Goal: Use online tool/utility: Use online tool/utility

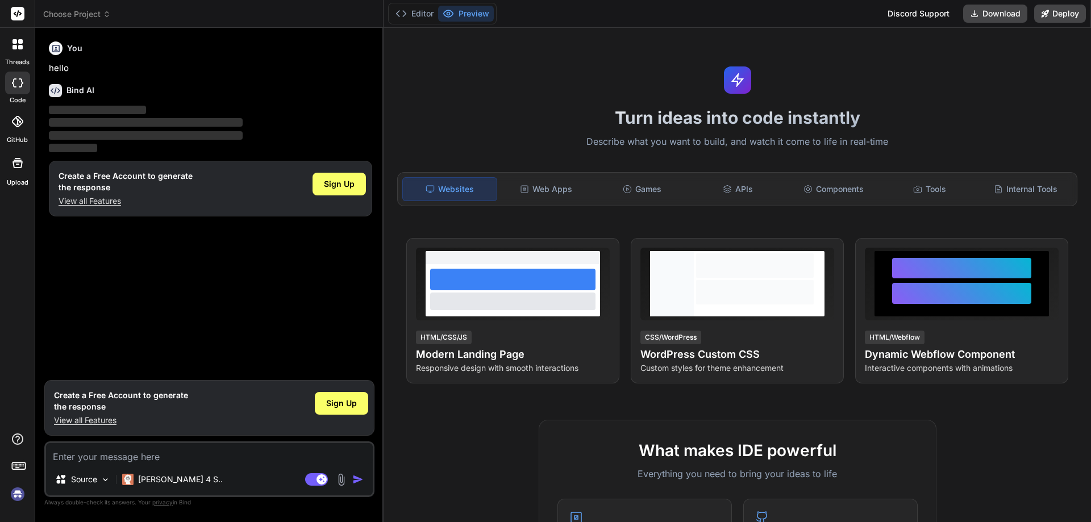
click at [18, 495] on img at bounding box center [17, 494] width 19 height 19
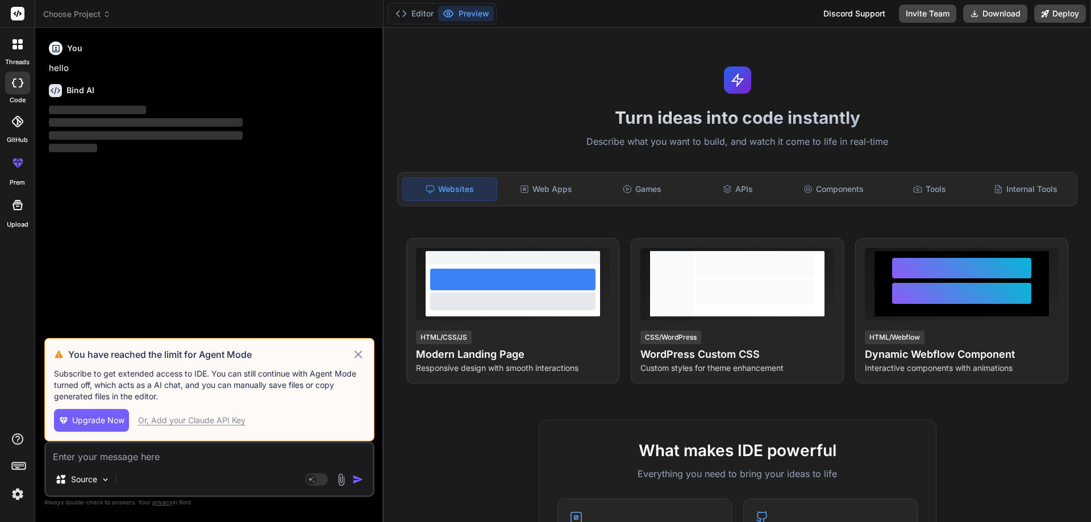
click at [358, 355] on icon at bounding box center [358, 354] width 7 height 7
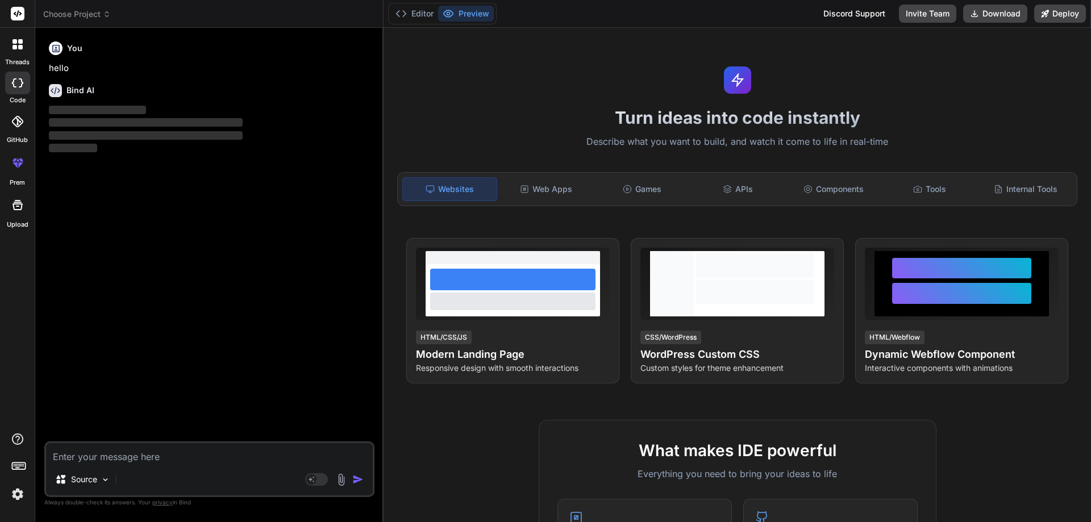
click at [19, 489] on img at bounding box center [17, 494] width 19 height 19
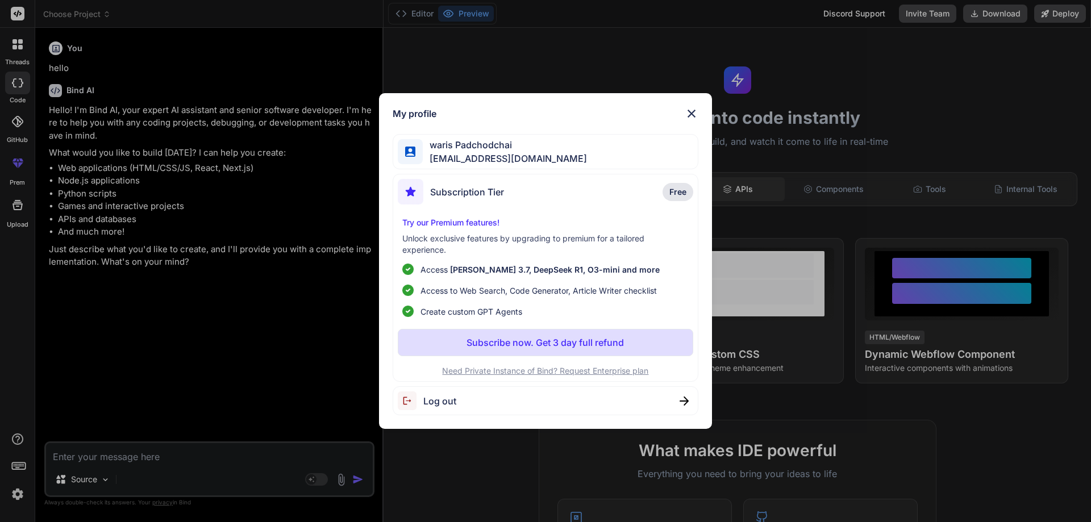
drag, startPoint x: 532, startPoint y: 340, endPoint x: 728, endPoint y: 180, distance: 253.2
click at [732, 191] on div "My profile waris Padchodchai waris.remax@gmail.com Subscription Tier Free Try o…" at bounding box center [545, 261] width 1091 height 522
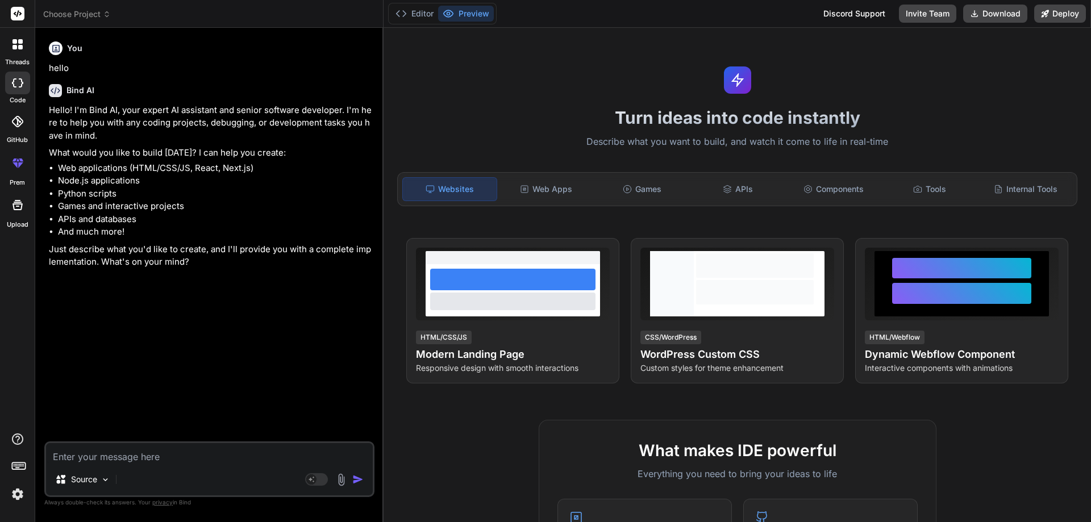
click at [18, 497] on img at bounding box center [17, 494] width 19 height 19
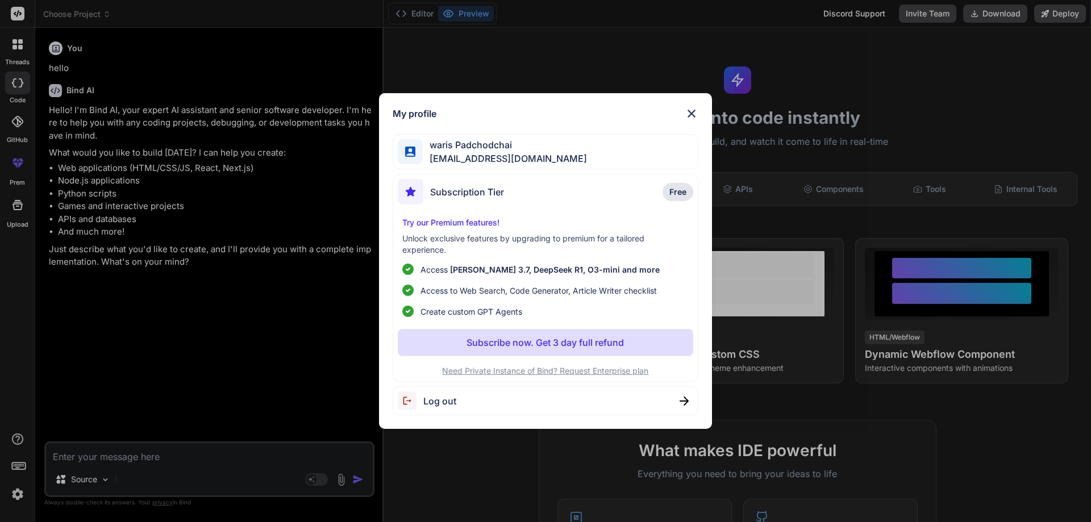
click at [431, 406] on span "Log out" at bounding box center [439, 401] width 33 height 14
type textarea "x"
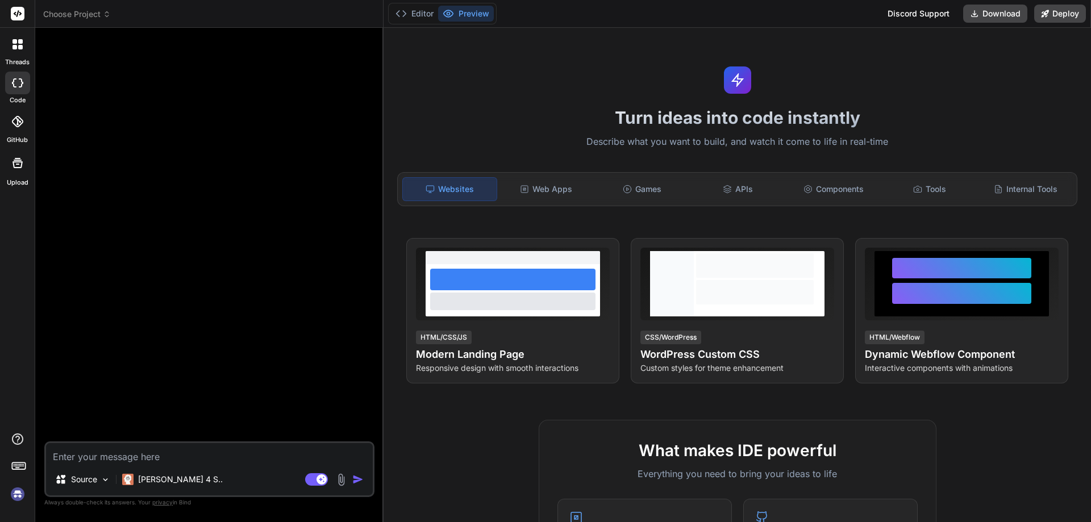
click at [20, 495] on img at bounding box center [17, 494] width 19 height 19
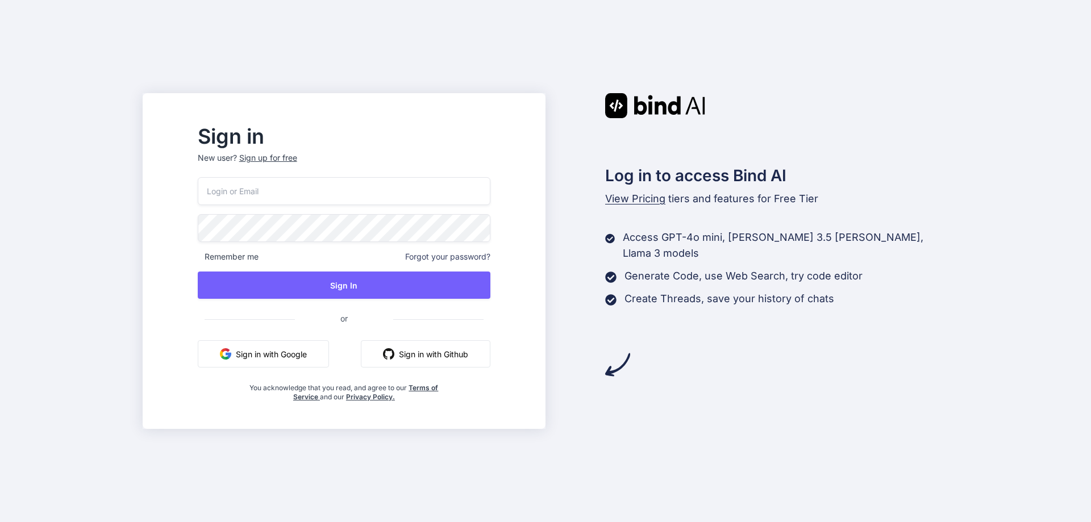
click at [293, 345] on button "Sign in with Google" at bounding box center [263, 353] width 131 height 27
click at [316, 358] on button "Sign in with Google" at bounding box center [263, 353] width 131 height 27
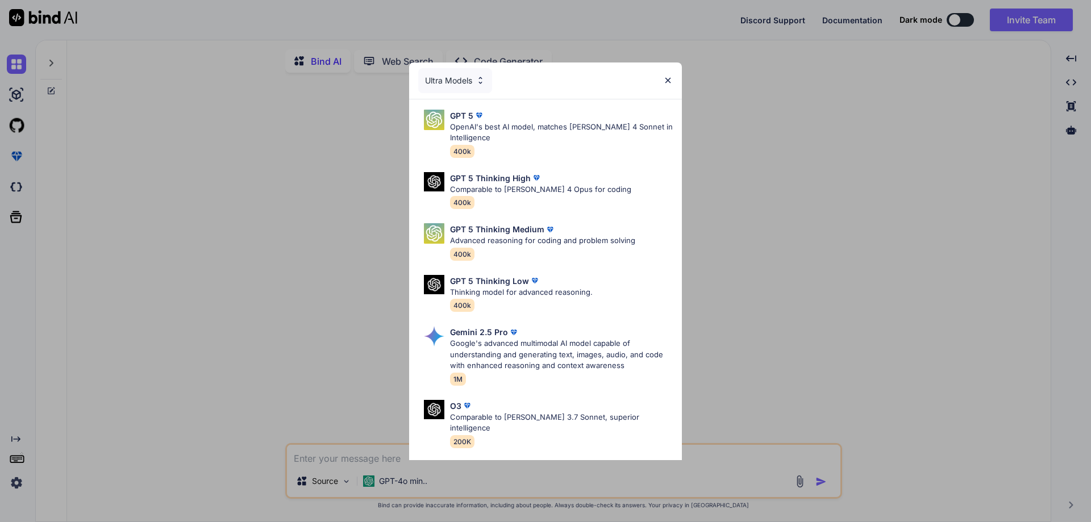
click at [671, 82] on img at bounding box center [668, 81] width 10 height 10
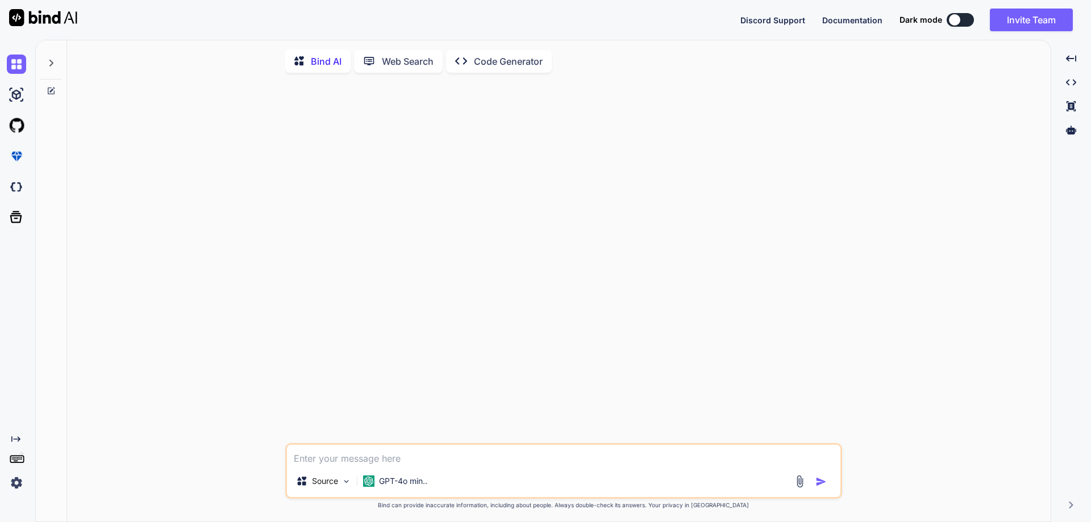
click at [18, 483] on img at bounding box center [16, 482] width 19 height 19
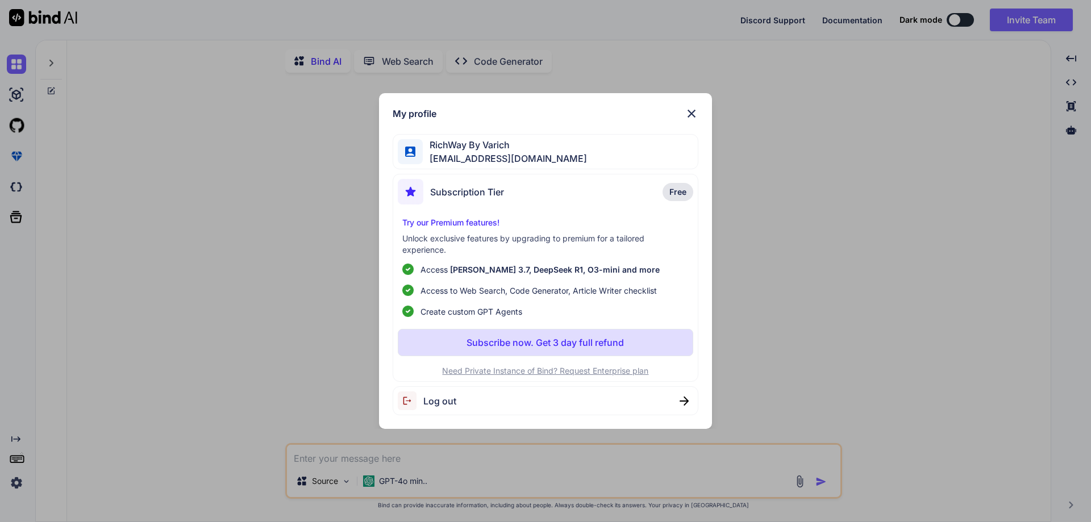
click at [194, 353] on div "My profile RichWay By Varich varichhy@gmail.com Subscription Tier Free Try our …" at bounding box center [545, 261] width 1091 height 522
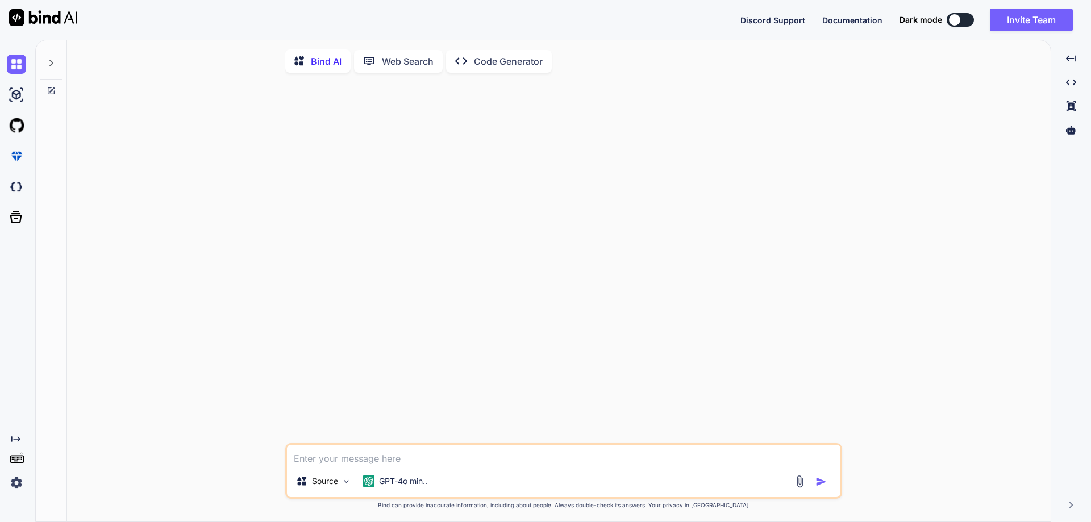
click at [332, 461] on textarea at bounding box center [563, 455] width 553 height 20
click at [480, 66] on p "Code Generator" at bounding box center [508, 62] width 69 height 14
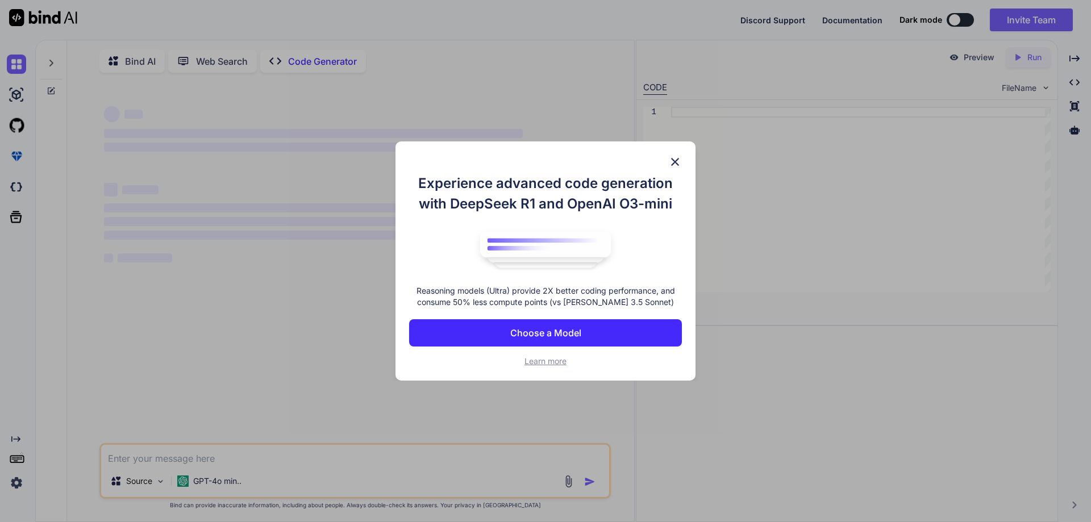
type textarea "x"
click at [481, 328] on button "Choose a Model" at bounding box center [545, 332] width 273 height 27
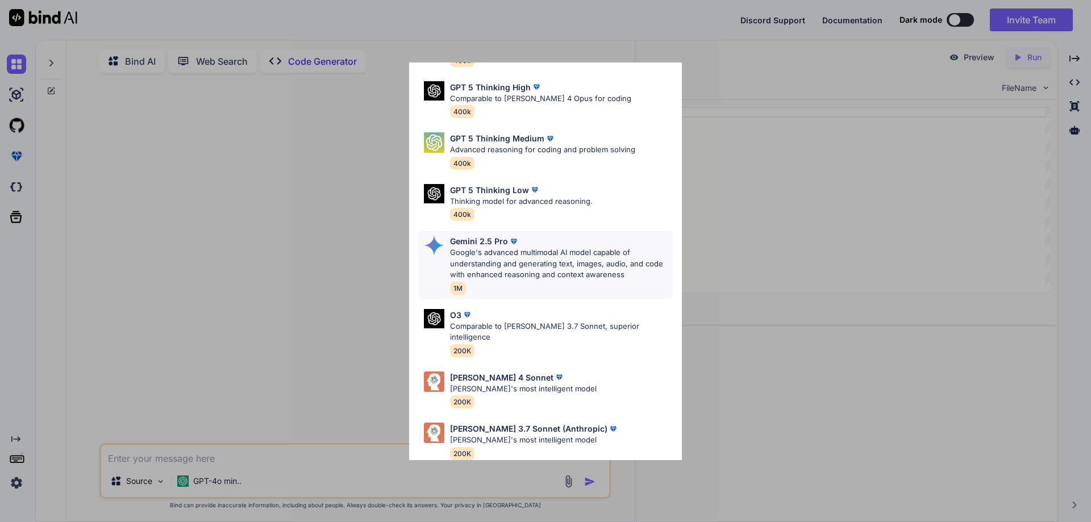
scroll to position [92, 0]
click at [526, 383] on div "Claude 4 Sonnet Claude's most intelligent model 200K" at bounding box center [523, 388] width 147 height 37
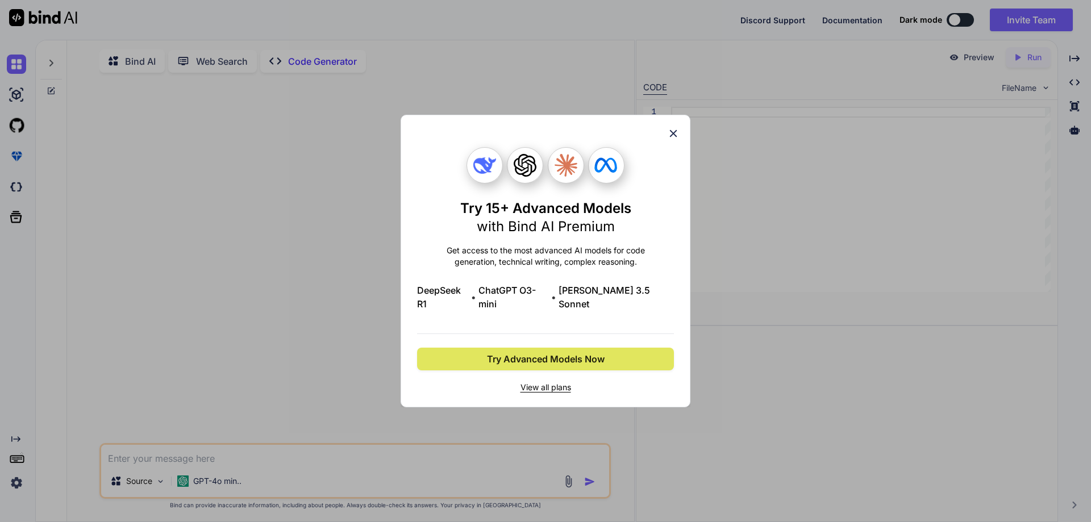
click at [534, 357] on span "Try Advanced Models Now" at bounding box center [546, 359] width 118 height 14
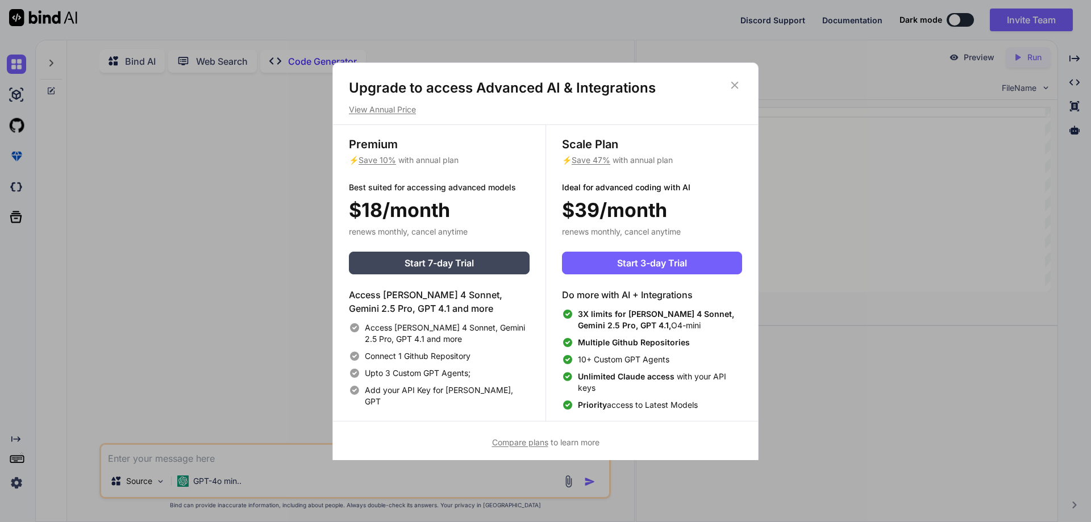
click at [737, 94] on h1 "Upgrade to access Advanced AI & Integrations" at bounding box center [545, 88] width 393 height 18
click at [737, 87] on icon at bounding box center [734, 84] width 7 height 7
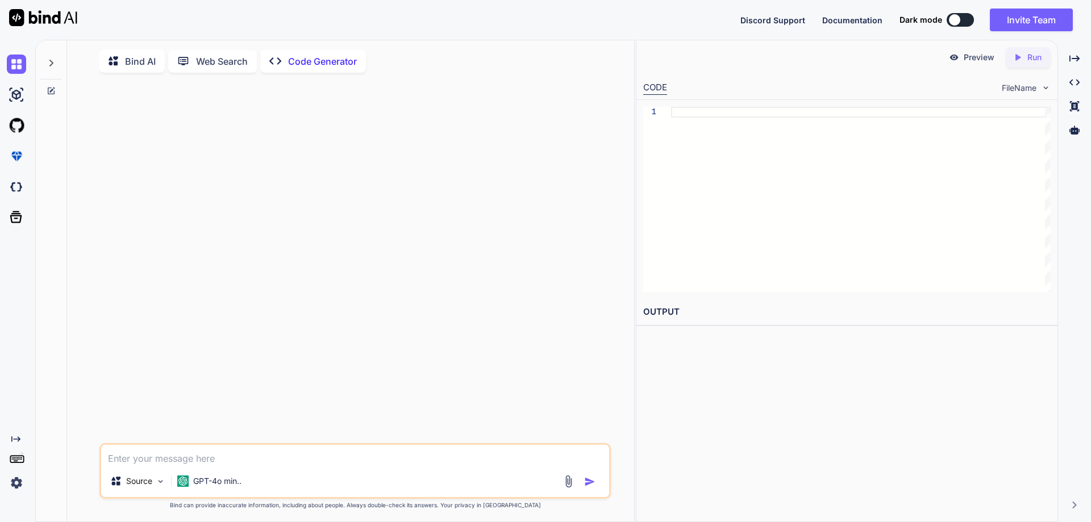
paste textarea "[2025-09-15T18:44:57.367Z] [ERROR] Error in setupWorkbook { [Exception: The num…"
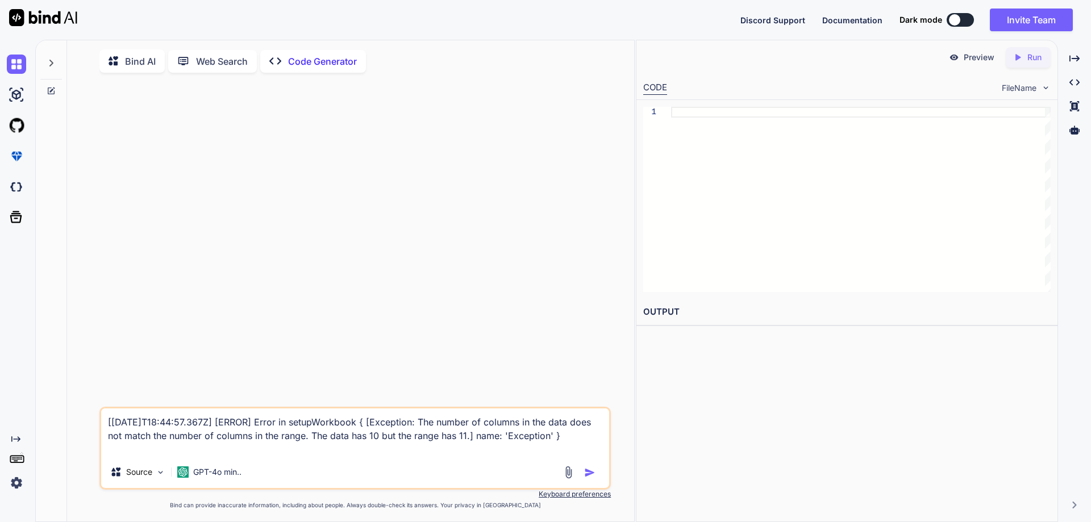
type textarea "[2025-09-15T18:44:57.367Z] [ERROR] Error in setupWorkbook { [Exception: The num…"
click at [253, 452] on textarea "[2025-09-15T18:44:57.367Z] [ERROR] Error in setupWorkbook { [Exception: The num…" at bounding box center [355, 433] width 508 height 48
